Goal: Find specific page/section: Find specific page/section

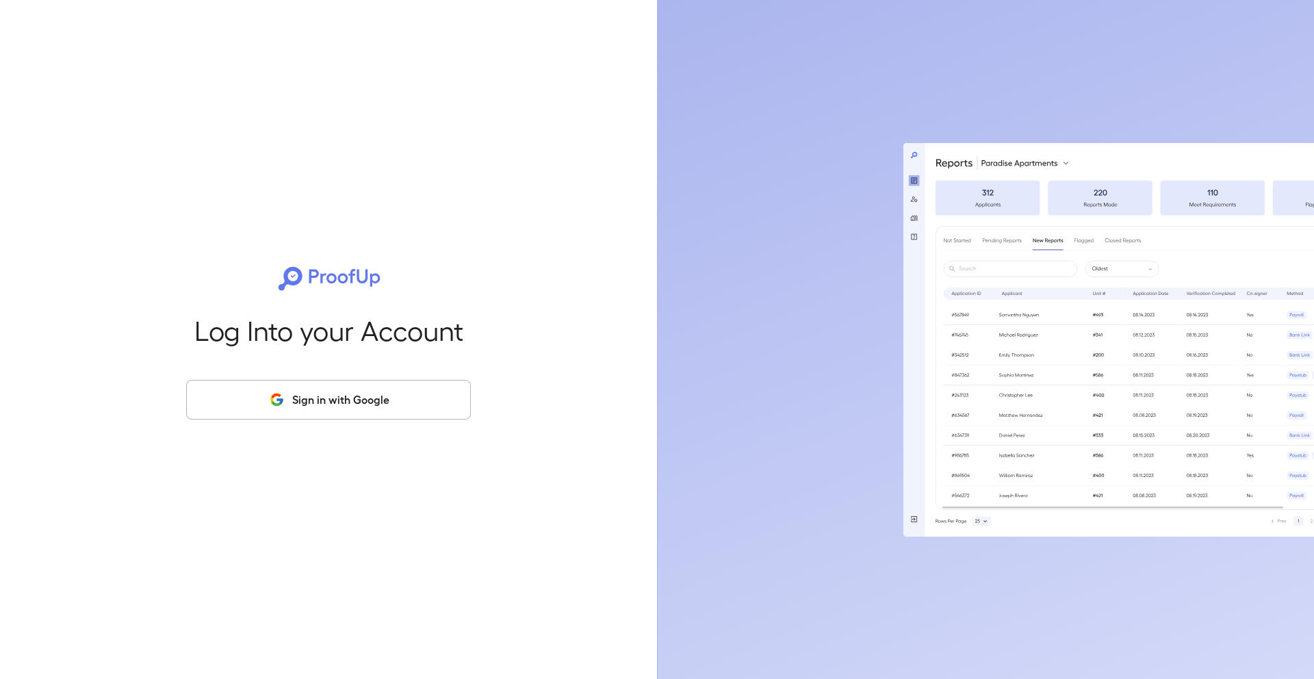
click at [320, 408] on button "Sign in with Google" at bounding box center [328, 400] width 285 height 40
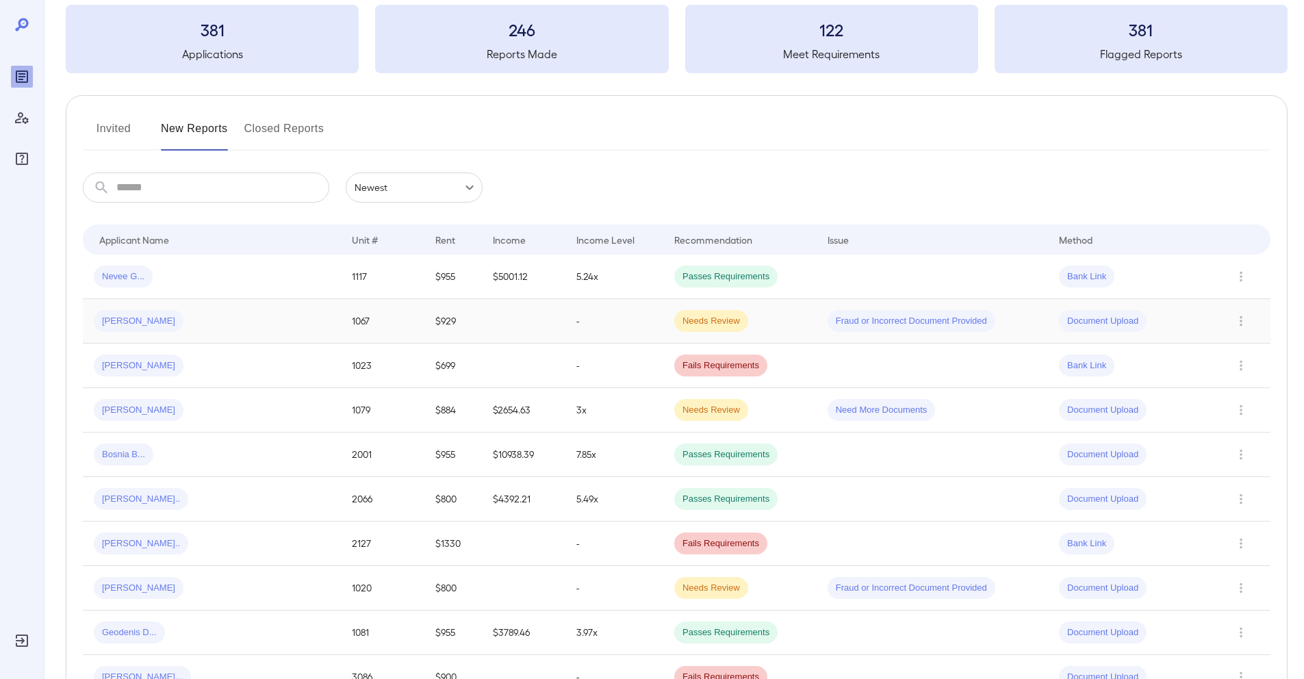
scroll to position [140, 0]
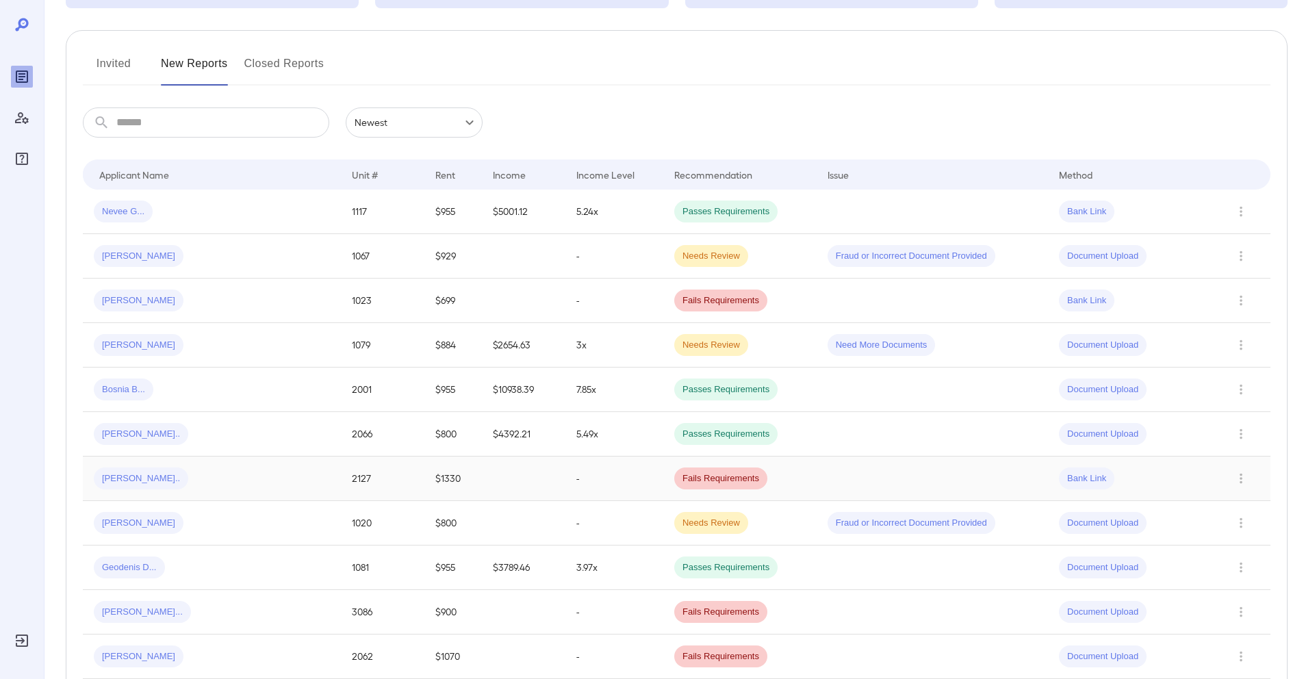
click at [424, 482] on td "$1330" at bounding box center [452, 478] width 57 height 44
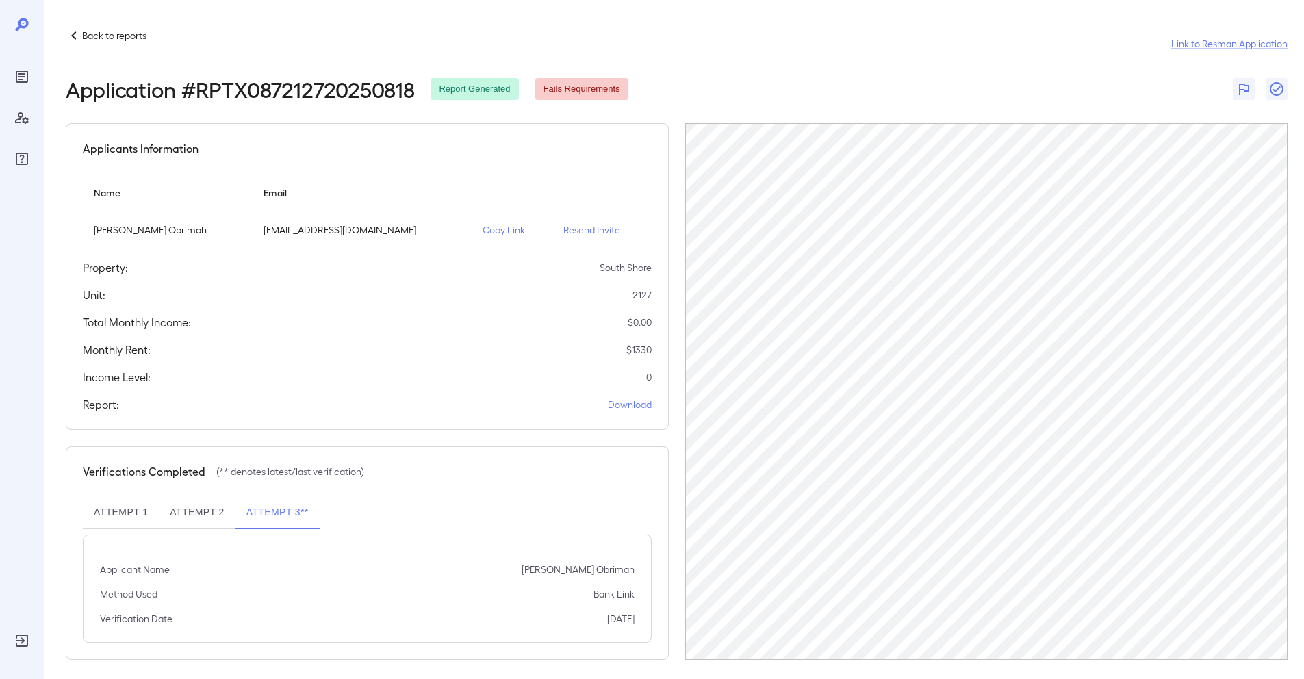
click at [128, 507] on button "Attempt 1" at bounding box center [121, 512] width 76 height 33
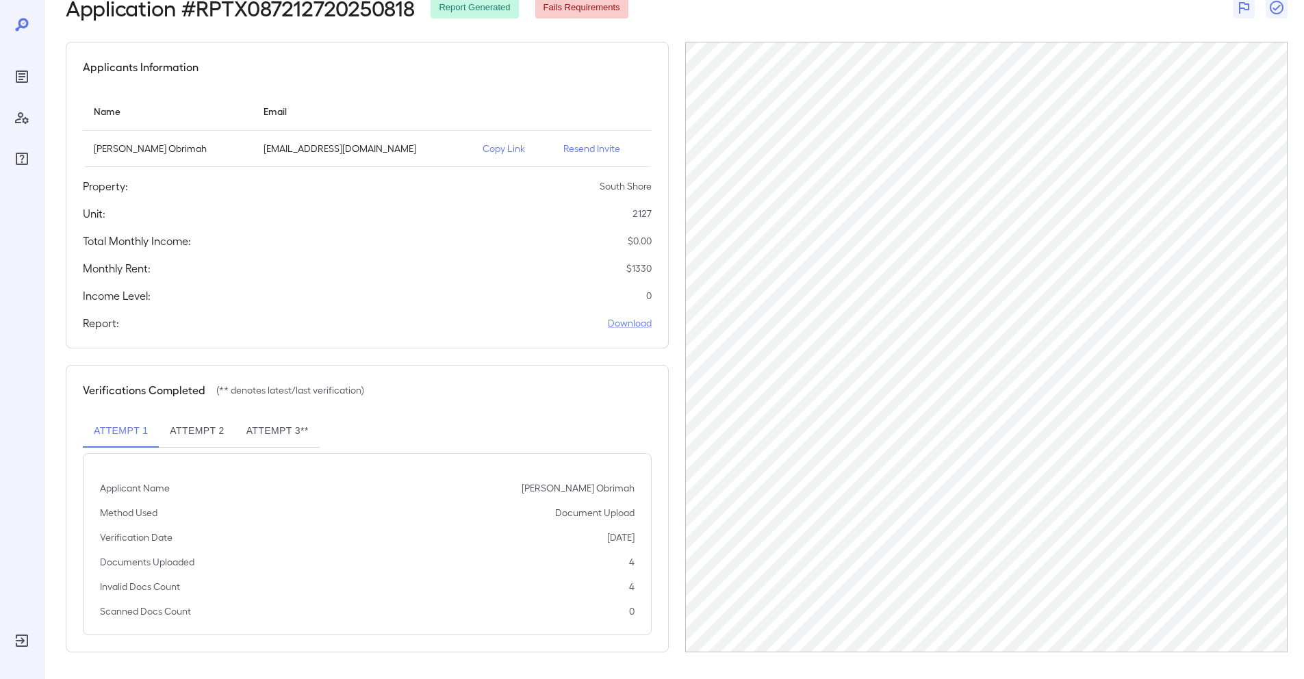
scroll to position [82, 0]
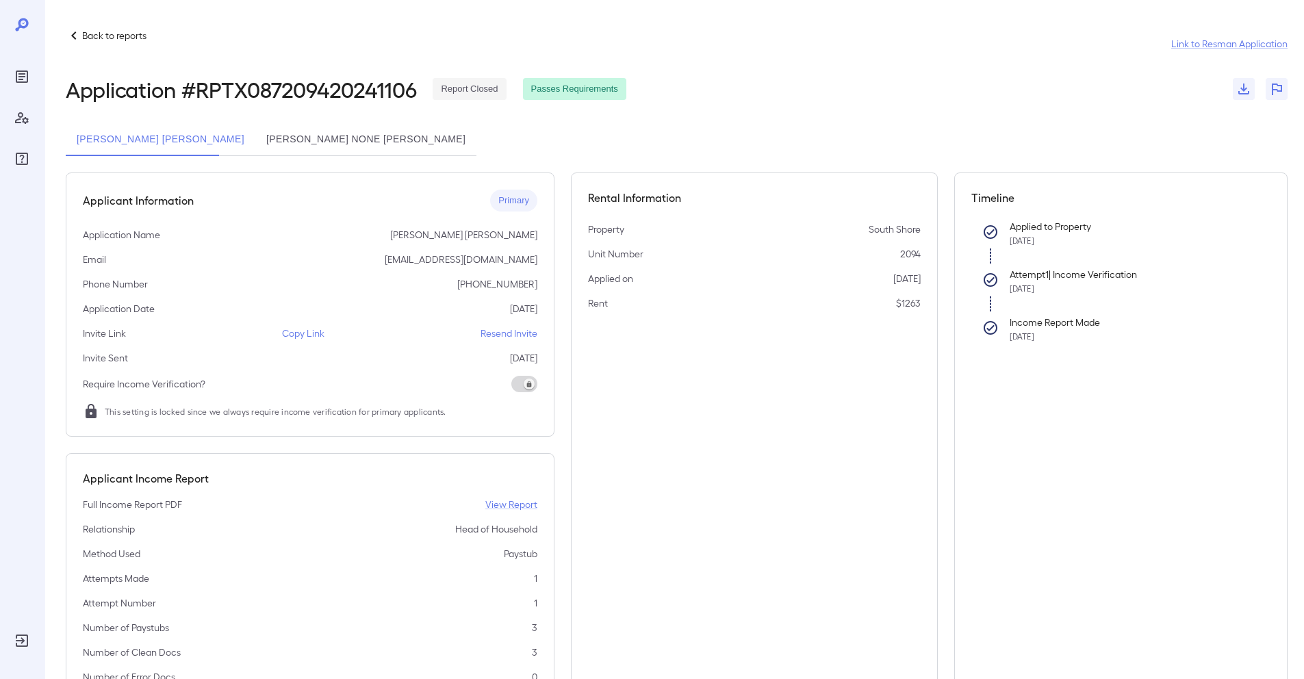
scroll to position [3, 0]
click at [25, 78] on icon "Reports" at bounding box center [22, 76] width 16 height 16
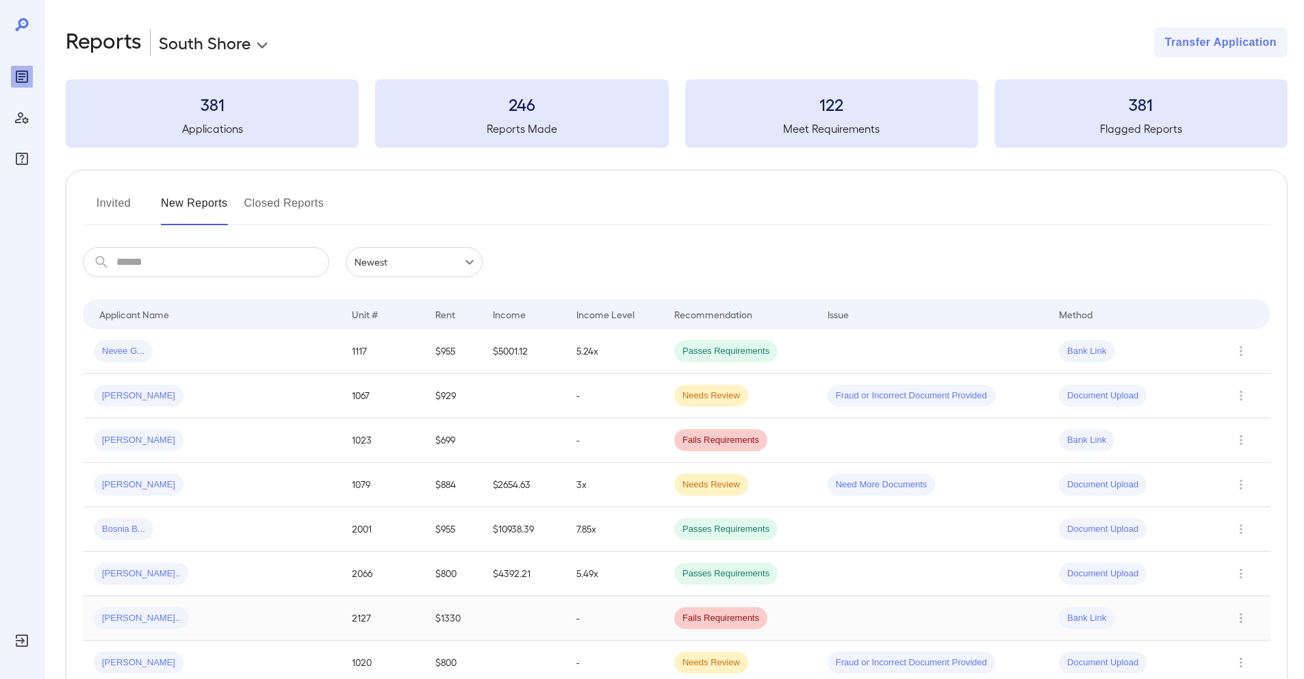
click at [192, 632] on td "Debby O..." at bounding box center [212, 618] width 258 height 44
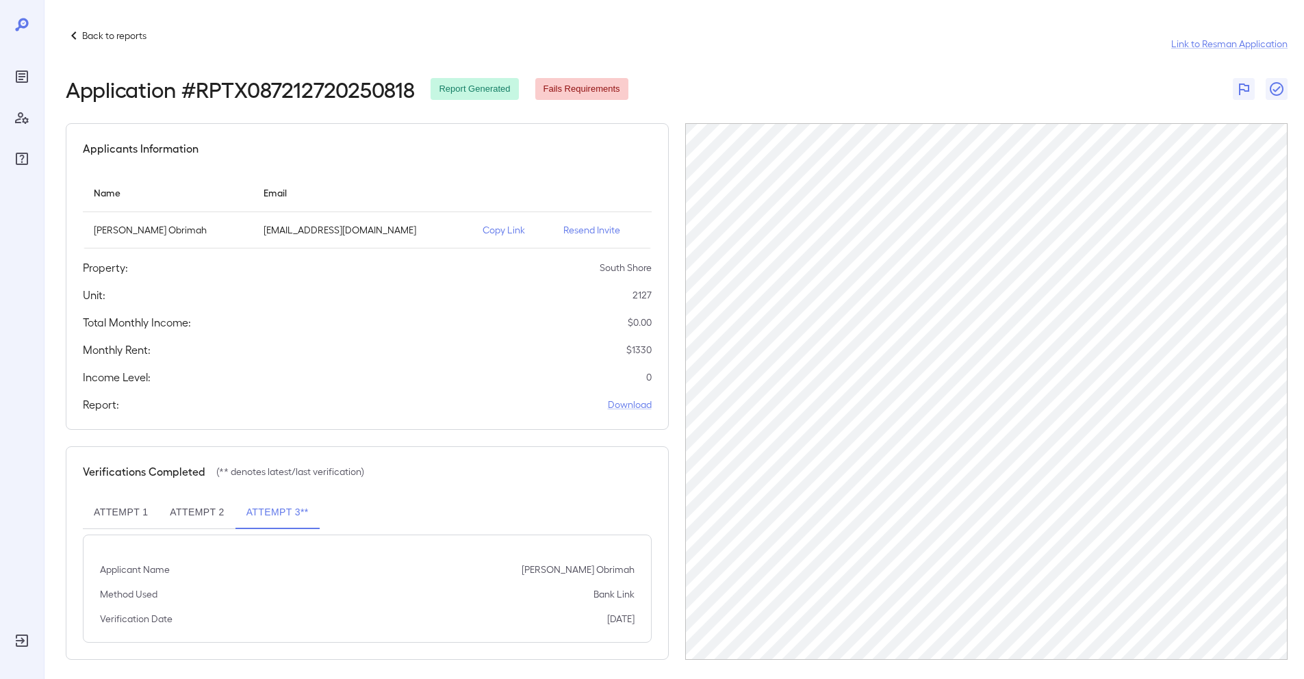
click at [92, 506] on button "Attempt 1" at bounding box center [121, 512] width 76 height 33
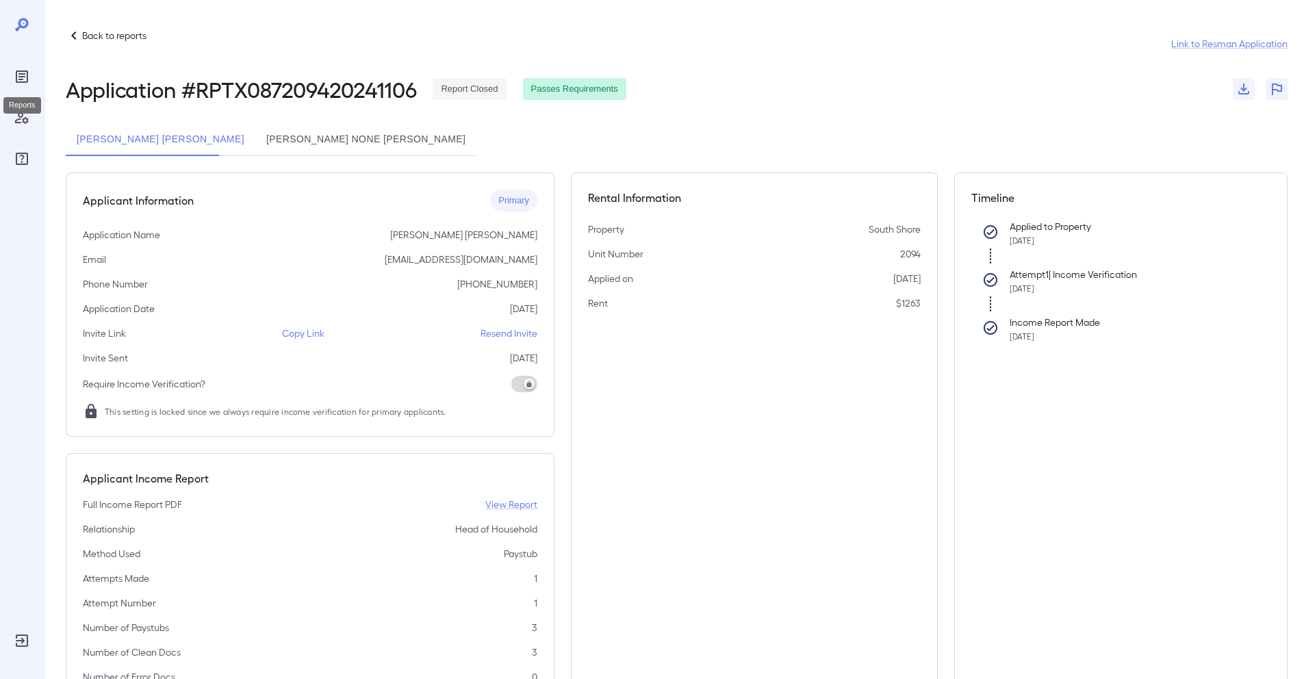
click at [27, 73] on icon "Reports" at bounding box center [22, 76] width 12 height 12
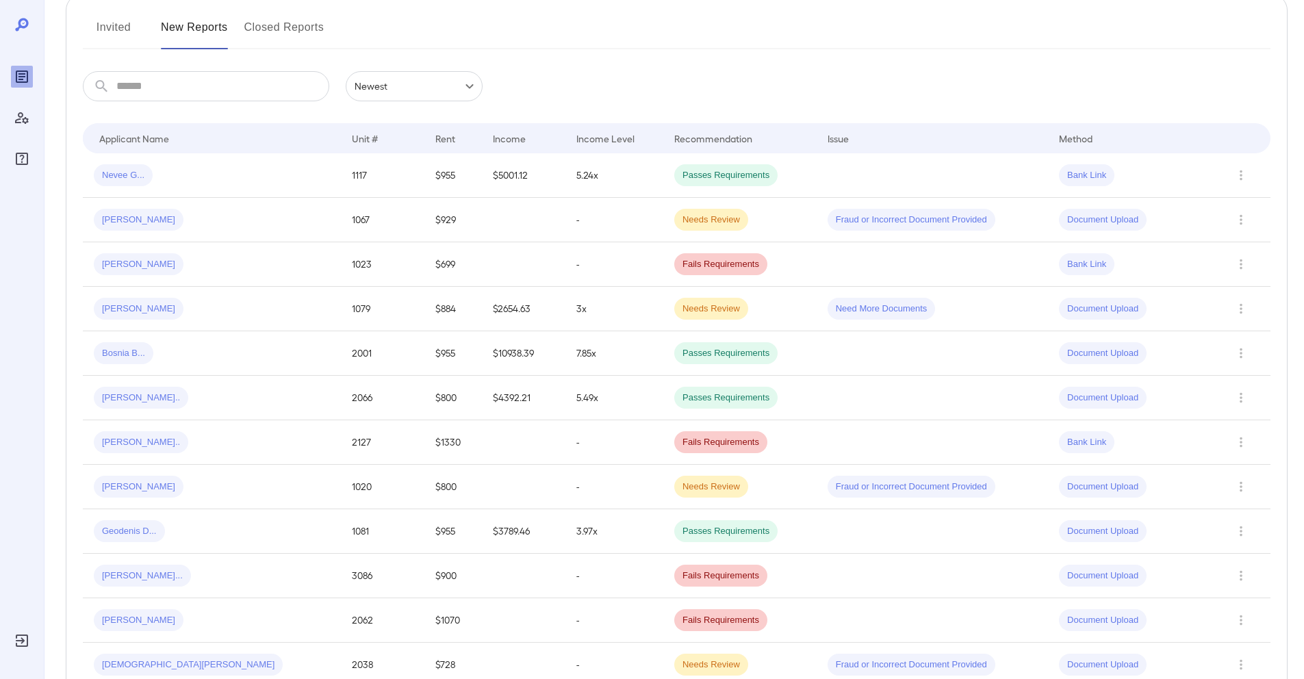
scroll to position [184, 0]
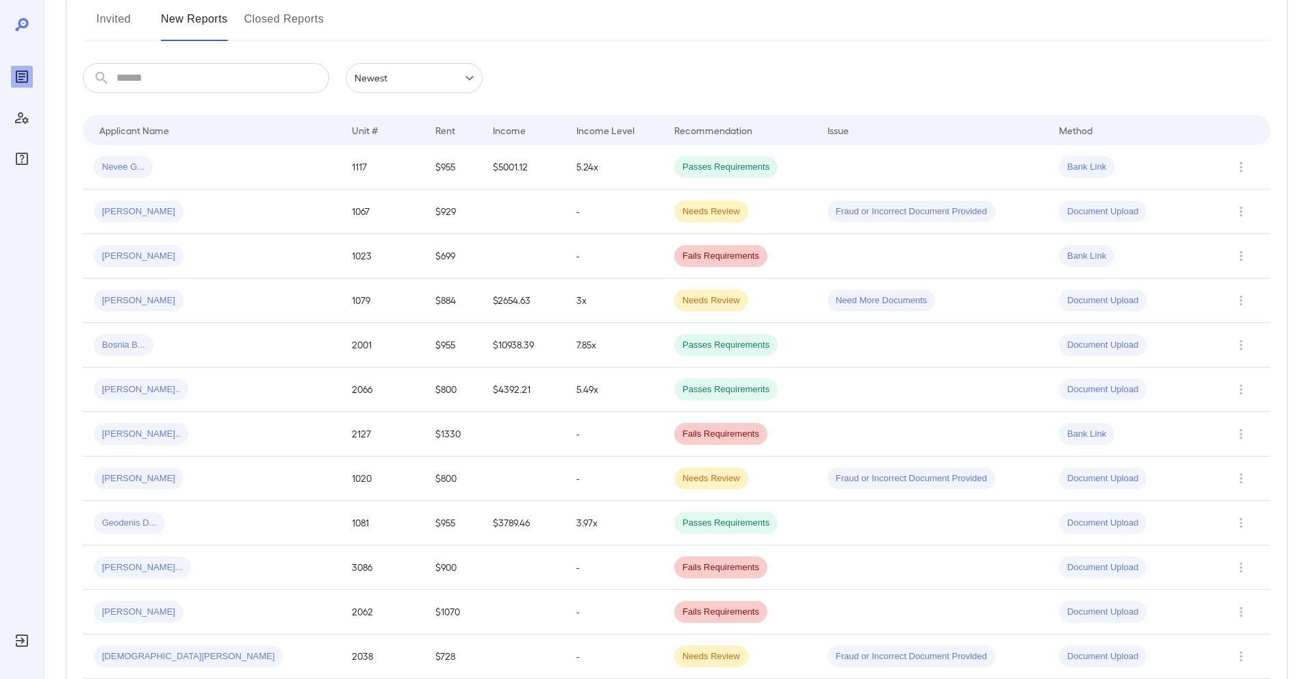
click at [622, 97] on div "​ ​ Newest ****** Drop to group by Applicant Name Unit # Rent Income Income Lev…" at bounding box center [676, 674] width 1187 height 1222
click at [221, 440] on div "[PERSON_NAME].." at bounding box center [212, 434] width 236 height 22
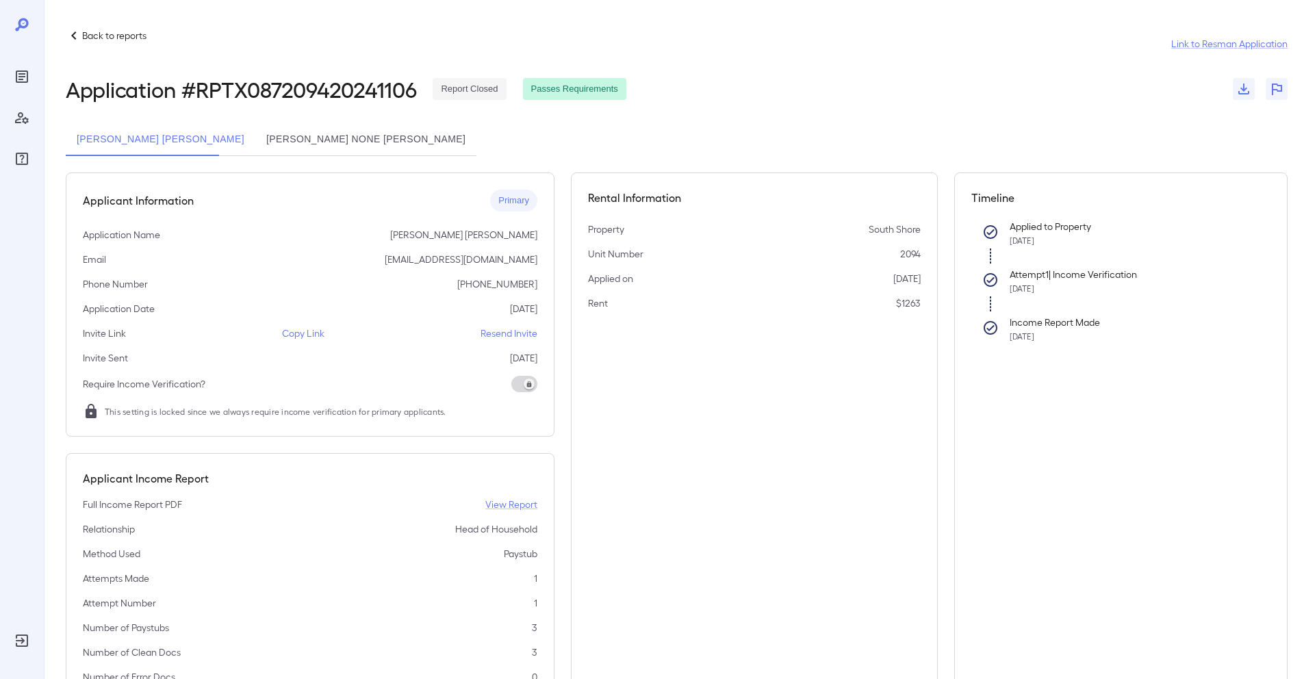
click at [17, 80] on icon "Reports" at bounding box center [22, 76] width 16 height 16
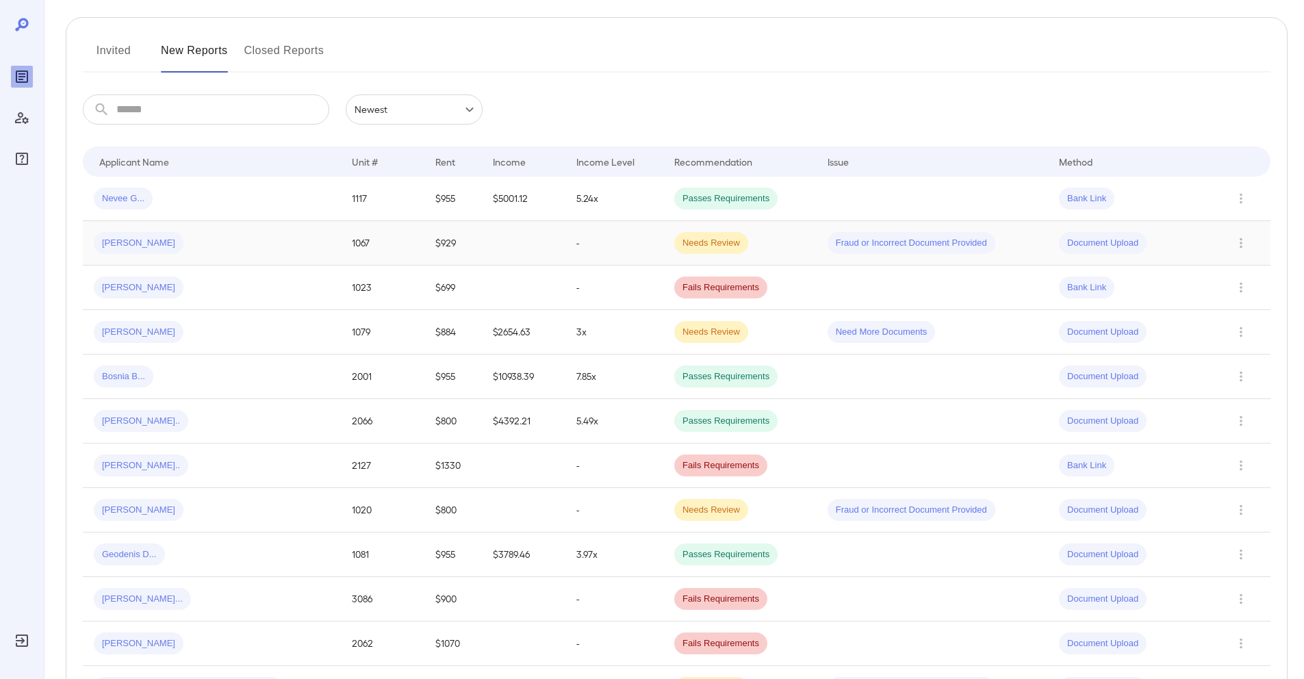
scroll to position [151, 0]
click at [208, 474] on div "Debby O..." at bounding box center [212, 467] width 236 height 22
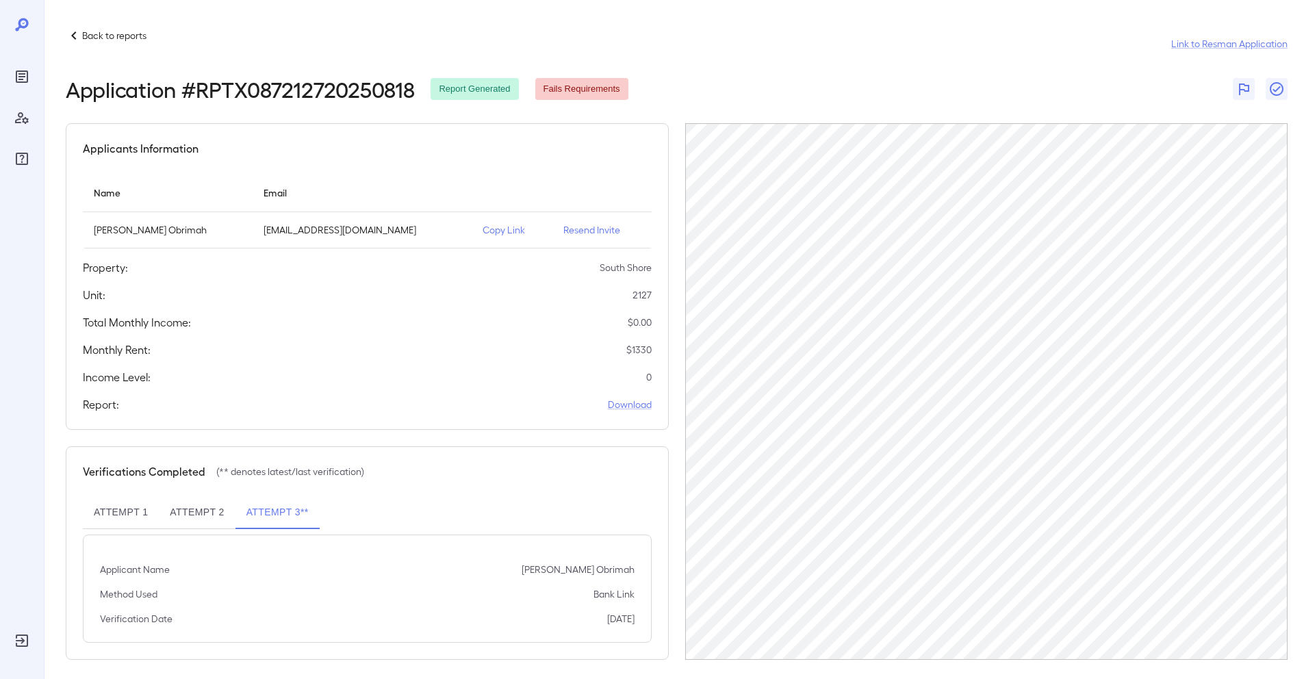
click at [19, 63] on div at bounding box center [22, 92] width 22 height 153
click at [29, 76] on icon "Reports" at bounding box center [22, 76] width 16 height 16
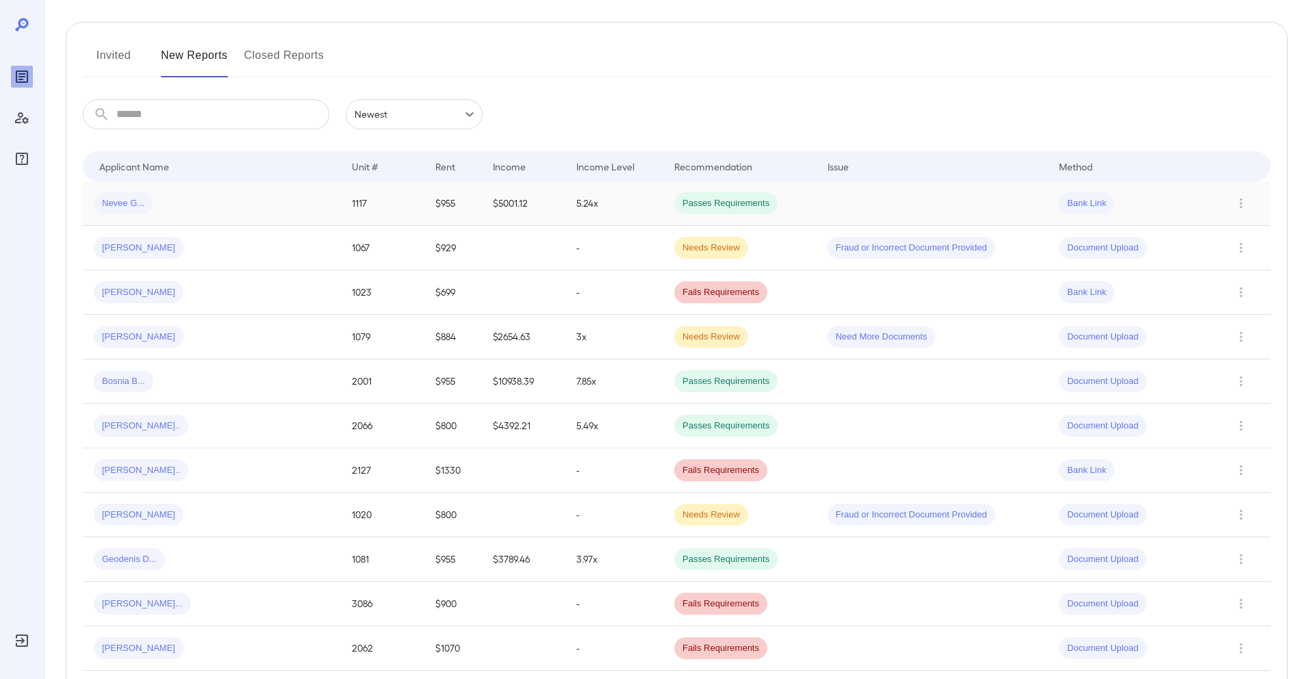
scroll to position [151, 0]
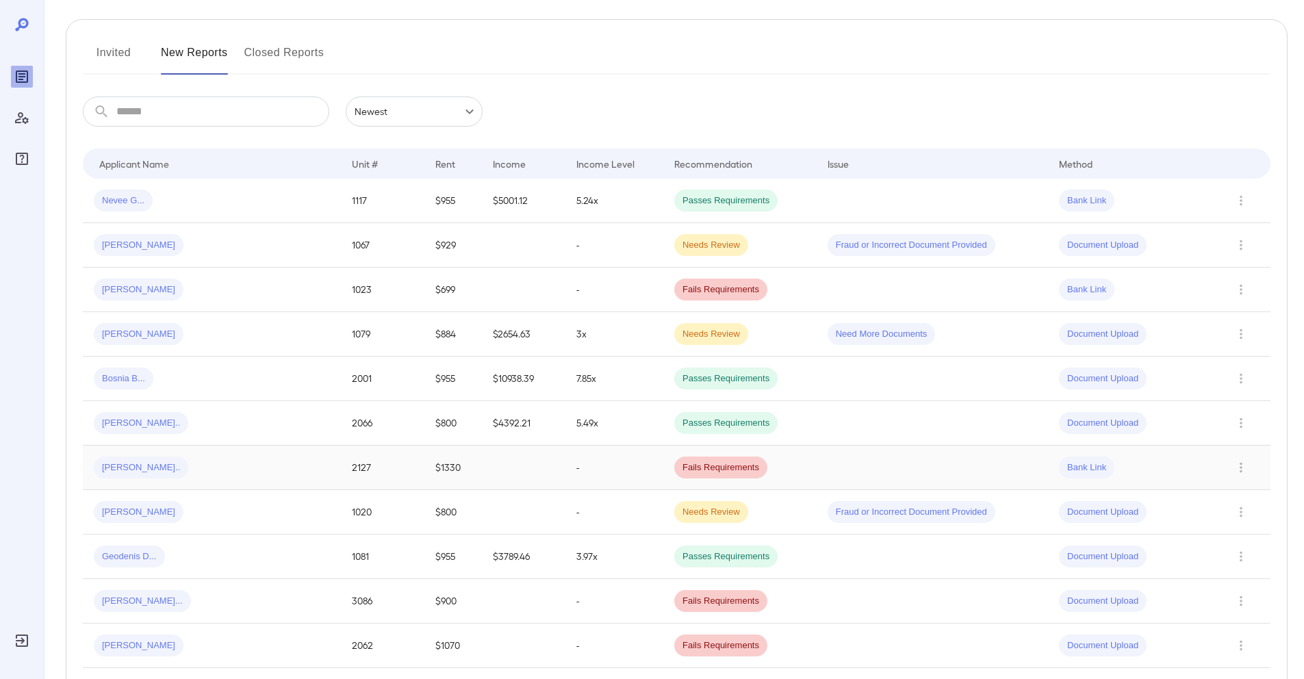
click at [341, 469] on td "2127" at bounding box center [382, 467] width 83 height 44
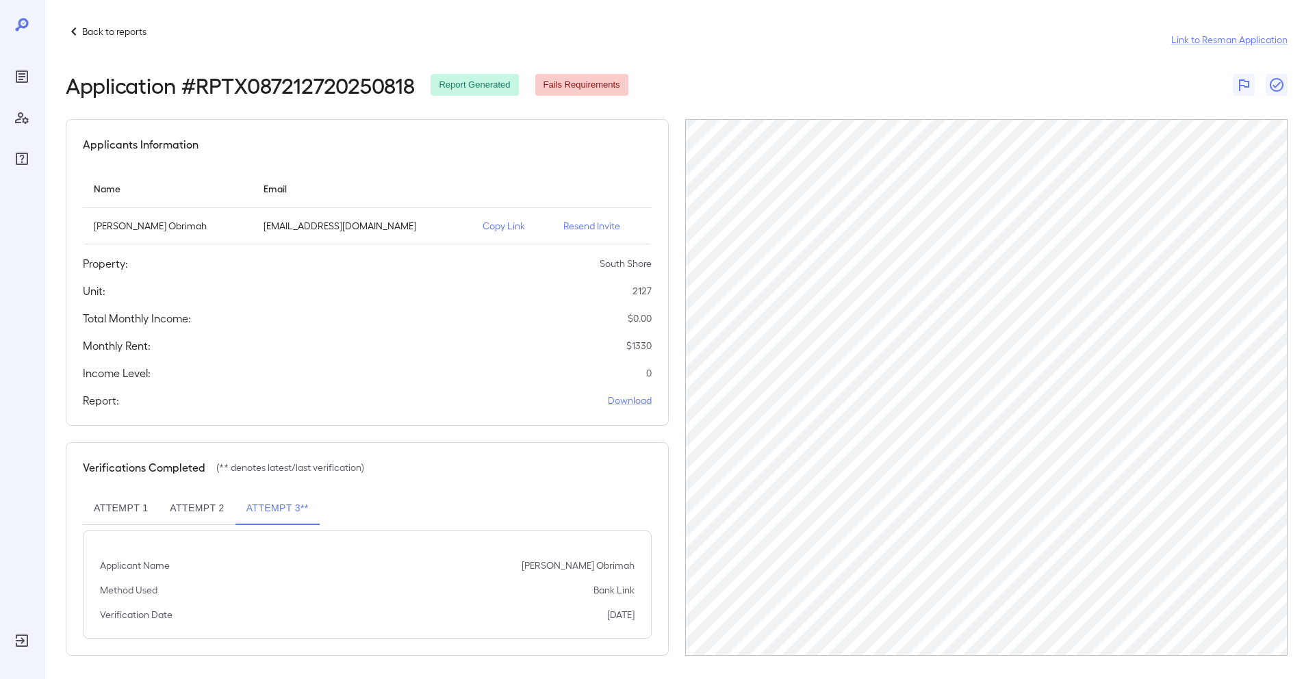
scroll to position [8, 0]
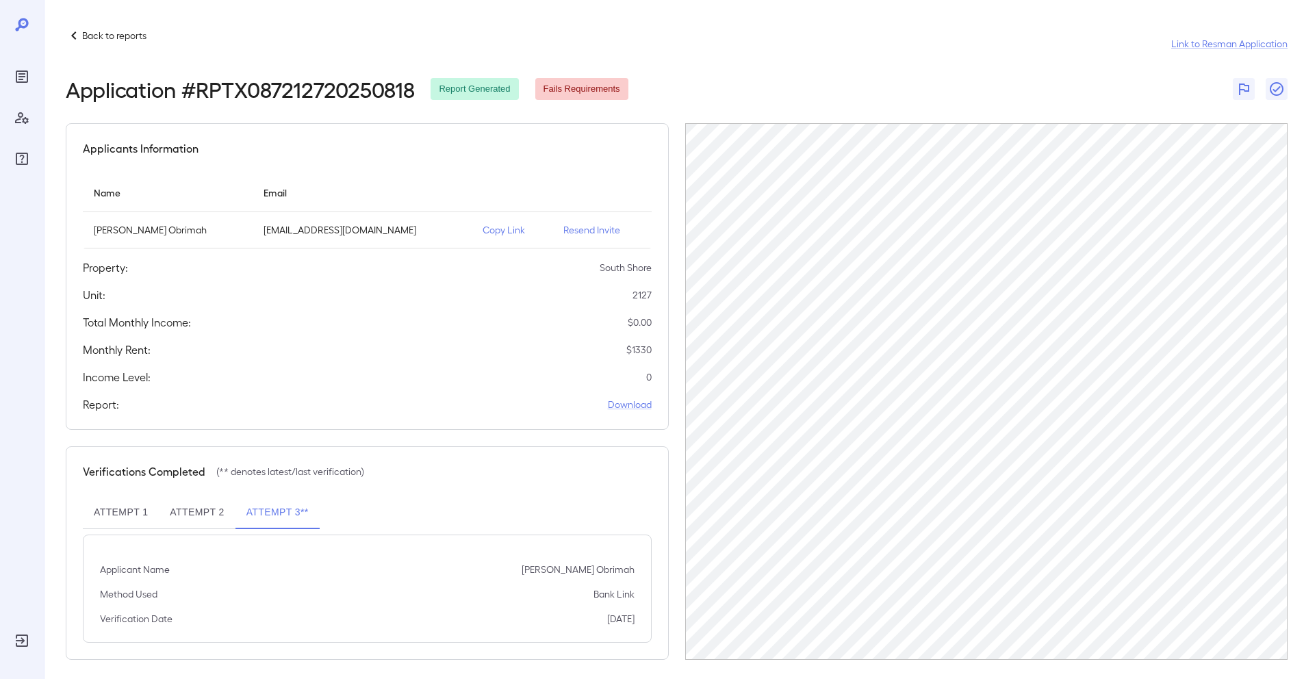
scroll to position [8, 0]
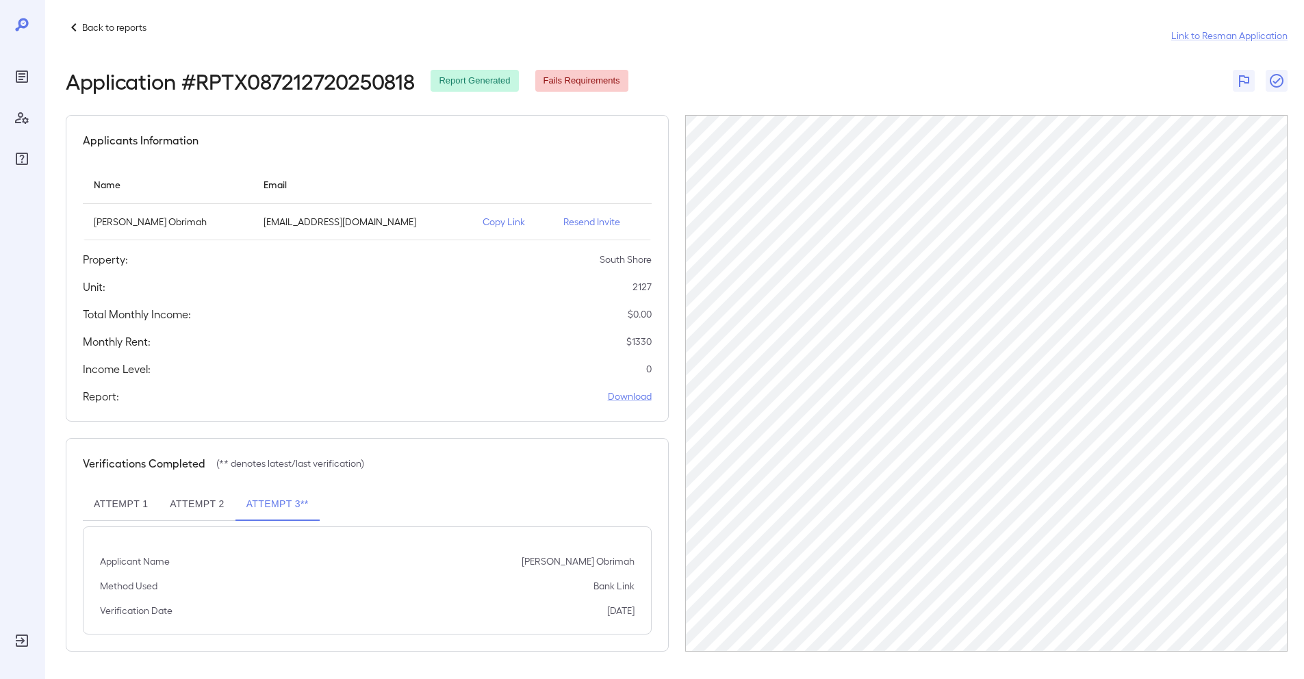
click at [279, 506] on button "Attempt 3**" at bounding box center [277, 504] width 84 height 33
click at [677, 386] on div "Applicants Information Name Email [PERSON_NAME] Obrimah [EMAIL_ADDRESS][DOMAIN_…" at bounding box center [677, 383] width 1222 height 537
click at [116, 500] on button "Attempt 1" at bounding box center [121, 504] width 76 height 33
click at [192, 498] on button "Attempt 2" at bounding box center [197, 504] width 76 height 33
click at [266, 504] on button "Attempt 3**" at bounding box center [277, 504] width 84 height 33
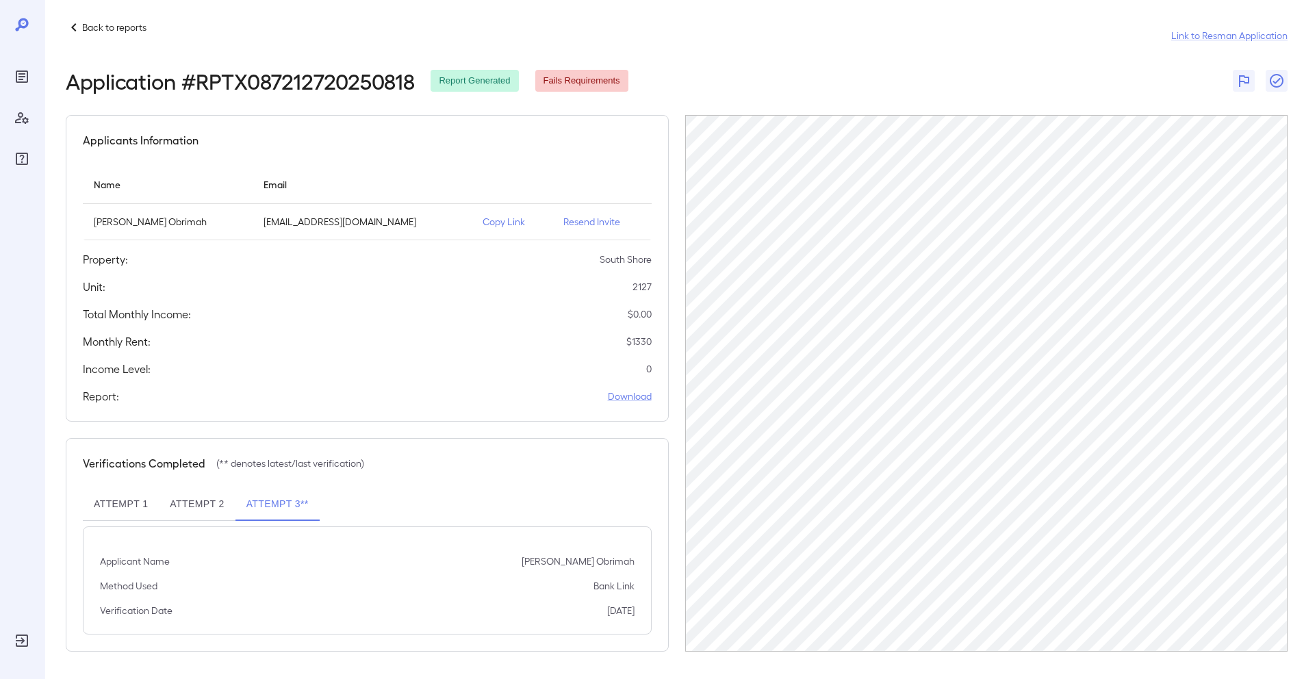
click at [118, 514] on button "Attempt 1" at bounding box center [121, 504] width 76 height 33
drag, startPoint x: 203, startPoint y: 508, endPoint x: 212, endPoint y: 506, distance: 9.0
click at [203, 508] on button "Attempt 2" at bounding box center [197, 504] width 76 height 33
click at [276, 500] on button "Attempt 3**" at bounding box center [277, 504] width 84 height 33
